Goal: Transaction & Acquisition: Subscribe to service/newsletter

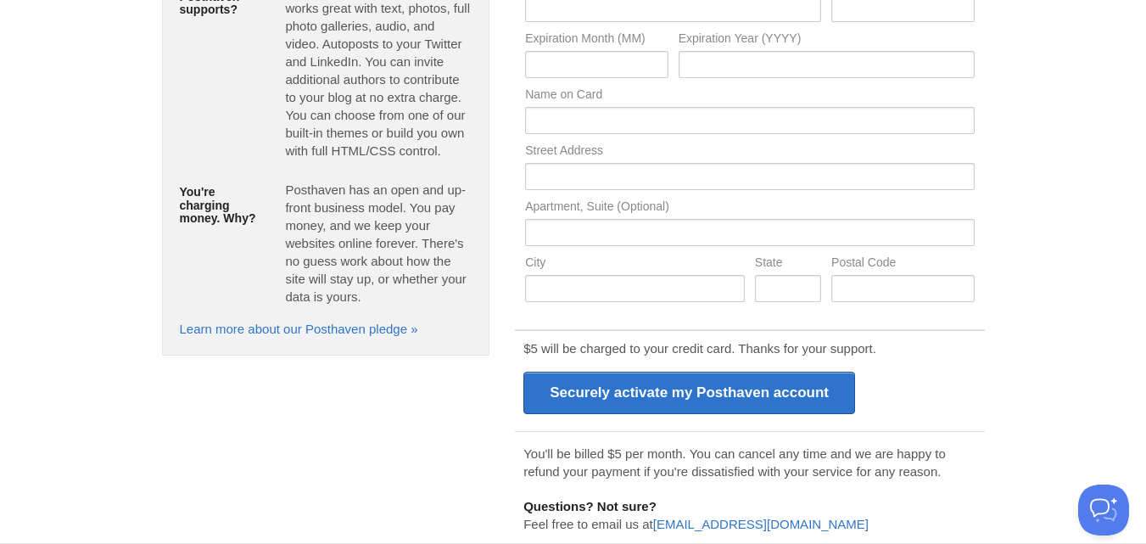
scroll to position [366, 0]
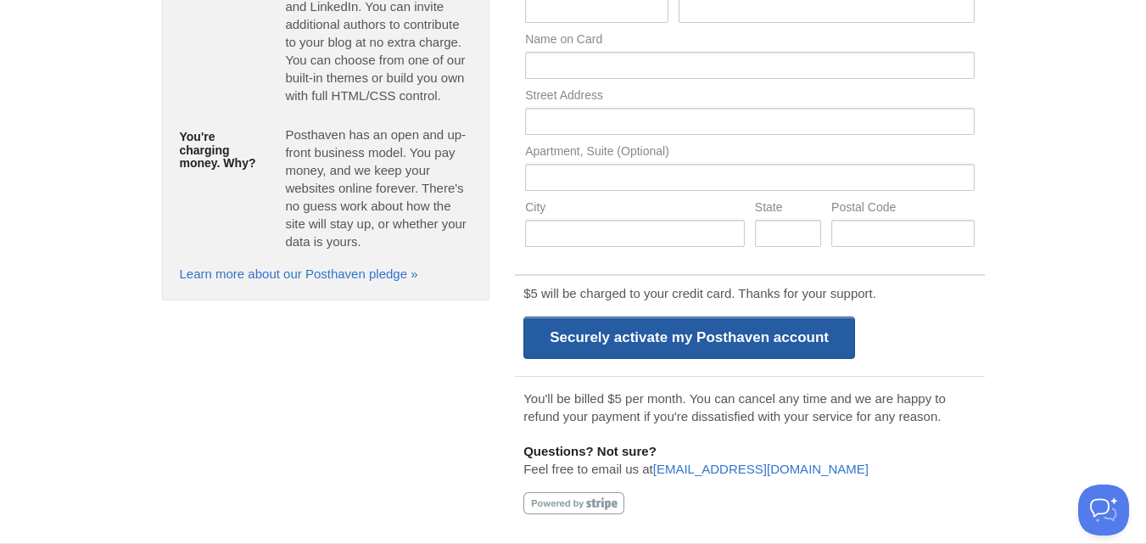
click at [601, 339] on input "Securely activate my Posthaven account" at bounding box center [690, 337] width 332 height 42
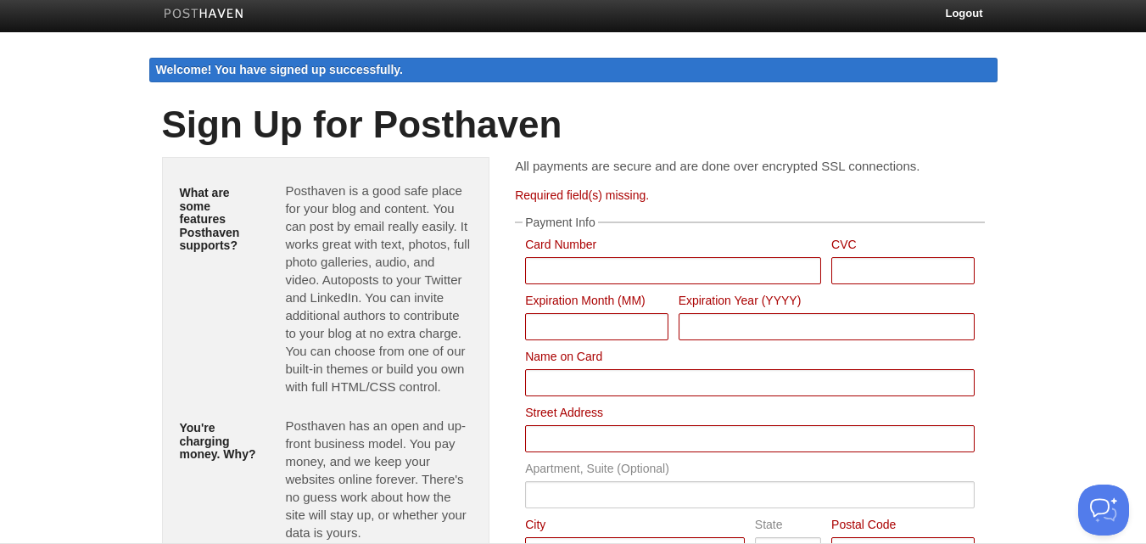
scroll to position [0, 0]
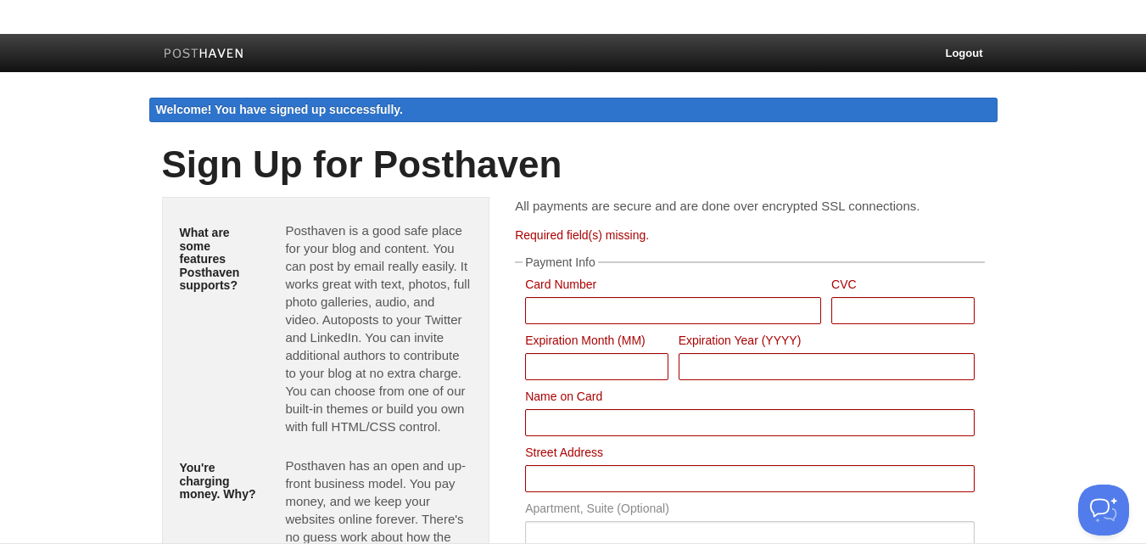
click at [181, 47] on link at bounding box center [204, 55] width 106 height 38
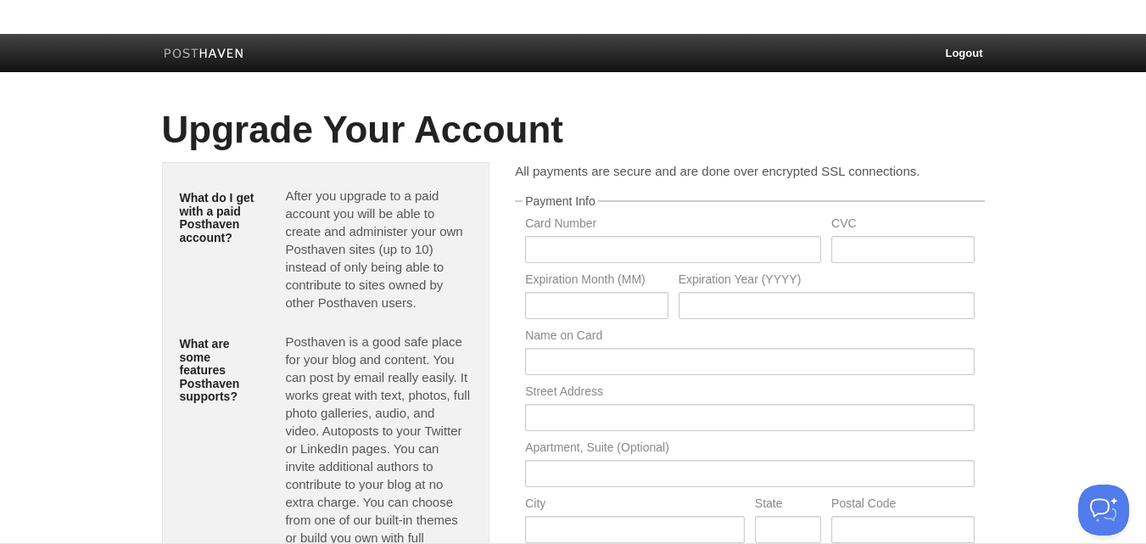
click at [192, 42] on link at bounding box center [204, 55] width 106 height 38
